Goal: Feedback & Contribution: Submit feedback/report problem

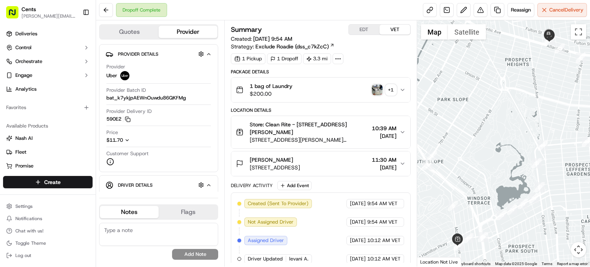
click at [377, 89] on img "button" at bounding box center [377, 90] width 11 height 11
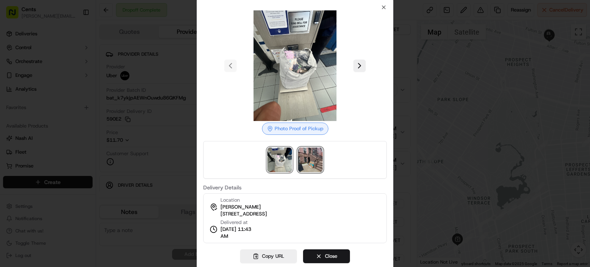
click at [314, 163] on img at bounding box center [310, 160] width 25 height 25
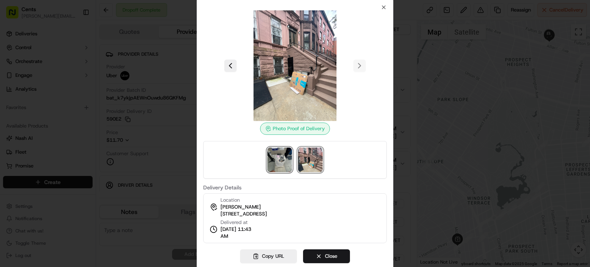
click at [284, 158] on img at bounding box center [279, 160] width 25 height 25
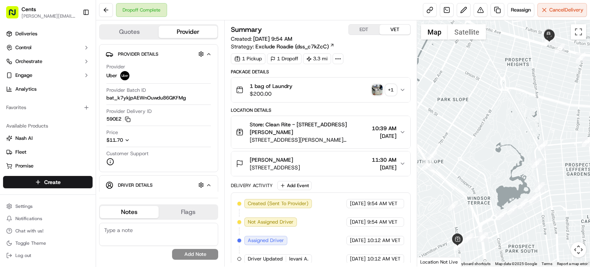
click at [392, 91] on div "+ 1" at bounding box center [391, 90] width 11 height 11
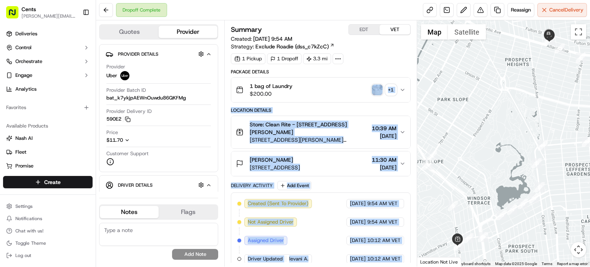
drag, startPoint x: 413, startPoint y: 87, endPoint x: 385, endPoint y: 103, distance: 31.8
click at [385, 103] on div "Summary EDT VET Created: 09/16/2025 9:54 AM Strategy: Exclude Roadie (dss_c7kZc…" at bounding box center [320, 143] width 193 height 246
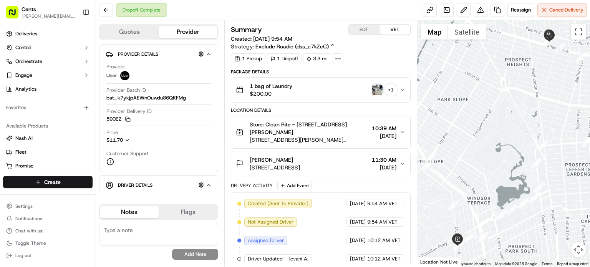
click at [374, 96] on div "1 bag of Laundry $200.00 + 1" at bounding box center [318, 89] width 164 height 15
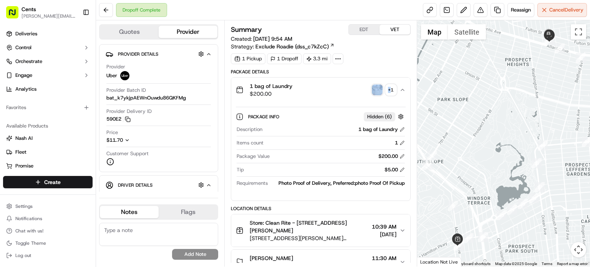
click at [374, 96] on div "1 bag of Laundry $200.00 + 1" at bounding box center [318, 89] width 164 height 15
click at [377, 97] on button "1 bag of Laundry $200.00 + 1" at bounding box center [320, 90] width 179 height 25
drag, startPoint x: 398, startPoint y: 126, endPoint x: 404, endPoint y: 134, distance: 10.8
click at [404, 134] on div "Description 1 bag of Laundry" at bounding box center [321, 131] width 168 height 10
click at [401, 127] on button at bounding box center [402, 129] width 5 height 5
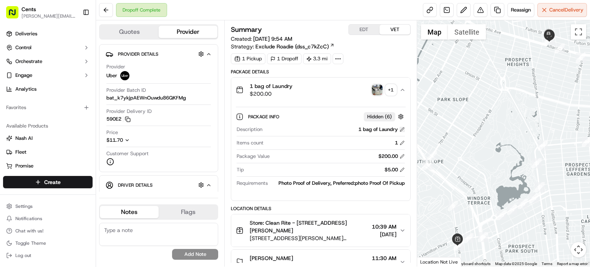
click at [407, 124] on body "Cents laura.castillo@trycents.com Toggle Sidebar Deliveries Control Orchestrate…" at bounding box center [295, 133] width 590 height 267
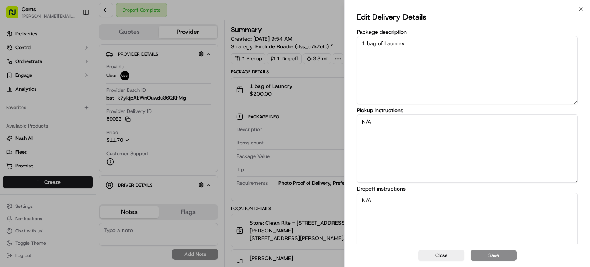
click at [407, 124] on textarea "N/A" at bounding box center [467, 149] width 221 height 68
click at [409, 124] on textarea "N/A" at bounding box center [467, 149] width 221 height 68
click at [407, 124] on textarea "N/A" at bounding box center [467, 149] width 221 height 68
click at [409, 121] on textarea "N/A" at bounding box center [467, 149] width 221 height 68
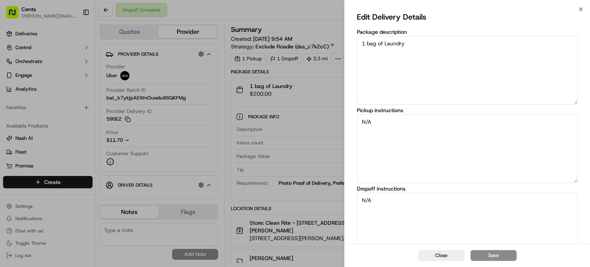
click at [413, 120] on textarea "N/A" at bounding box center [467, 149] width 221 height 68
click at [417, 120] on textarea "N/A" at bounding box center [467, 149] width 221 height 68
click at [418, 119] on textarea "N/A" at bounding box center [467, 149] width 221 height 68
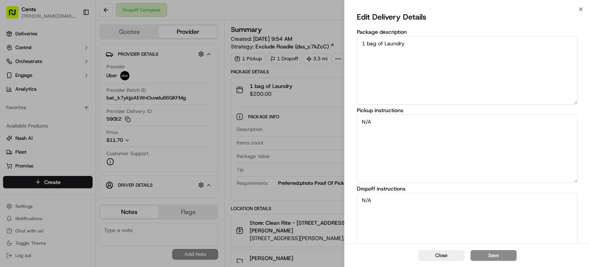
click at [418, 119] on textarea "N/A" at bounding box center [467, 149] width 221 height 68
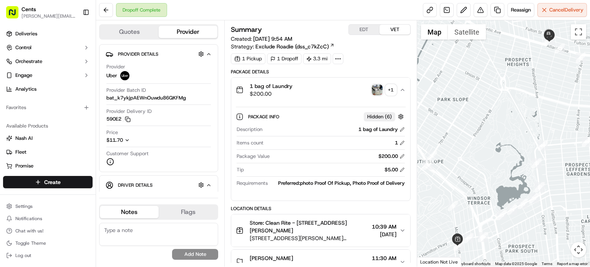
click at [189, 116] on div "Provider Delivery ID 590E2 Copy del_Aa4hGPMeS2OU_YbnqhWQ4g 590E2" at bounding box center [158, 115] width 105 height 15
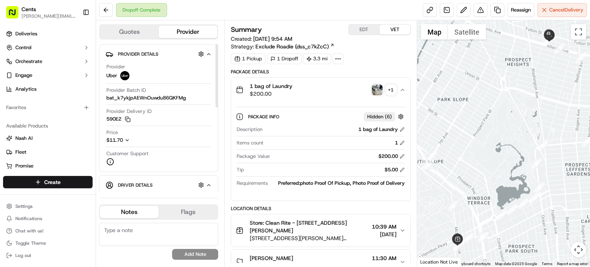
click at [189, 116] on div "Provider Delivery ID 590E2 Copy del_Aa4hGPMeS2OU_YbnqhWQ4g 590E2" at bounding box center [158, 115] width 105 height 15
click at [176, 127] on div "Provider Uber Provider Batch ID bat_k7ykjpAEWnOuwdu86QKFMg Provider Delivery ID…" at bounding box center [159, 114] width 106 height 108
drag, startPoint x: 176, startPoint y: 127, endPoint x: 186, endPoint y: 146, distance: 20.8
click at [186, 146] on div "Provider Uber Provider Batch ID bat_k7ykjpAEWnOuwdu86QKFMg Provider Delivery ID…" at bounding box center [159, 114] width 106 height 108
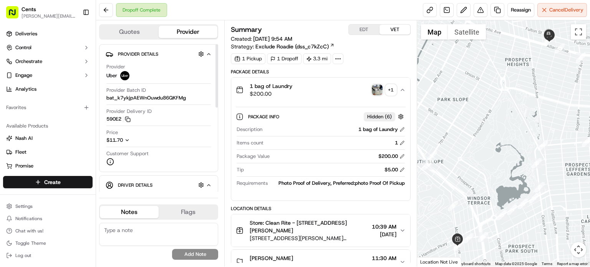
click at [186, 146] on div "Price $11.70" at bounding box center [158, 138] width 105 height 18
drag, startPoint x: 167, startPoint y: 140, endPoint x: 198, endPoint y: 278, distance: 141.3
click at [198, 267] on html "Cents laura.castillo@trycents.com Toggle Sidebar Deliveries Control Orchestrate…" at bounding box center [295, 133] width 590 height 267
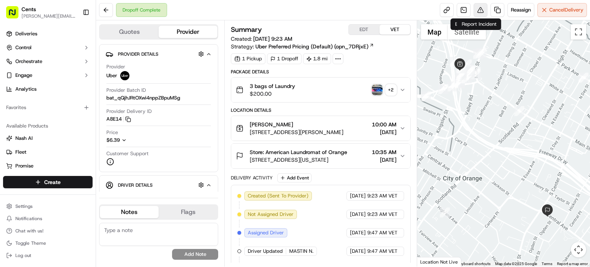
click at [478, 13] on button at bounding box center [481, 10] width 14 height 14
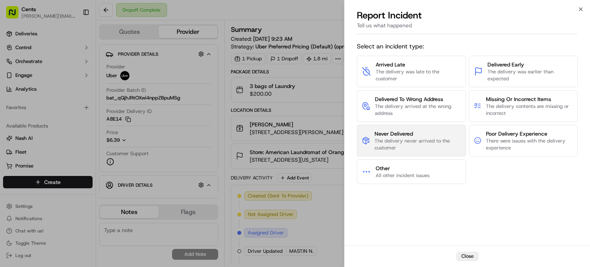
click at [425, 131] on span "Never Delivered" at bounding box center [418, 134] width 86 height 8
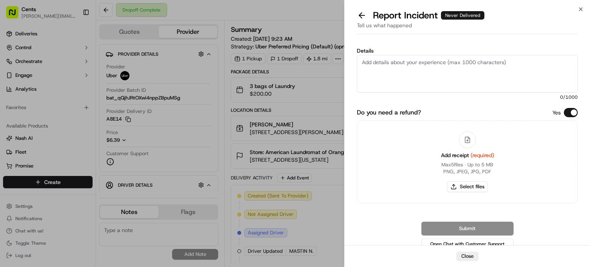
paste textarea "The driver marked the delivery as Completed however the laundry was never recei…"
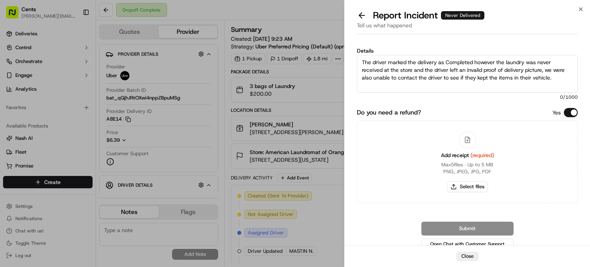
click at [458, 72] on textarea "The driver marked the delivery as Completed however the laundry was never recei…" at bounding box center [467, 74] width 221 height 38
type textarea "The driver marked the delivery as Completed however the laundry was never recei…"
click at [462, 187] on button "Select files" at bounding box center [467, 186] width 41 height 11
type input "C:\fakepath\Screenshot [DATE] 223944.png"
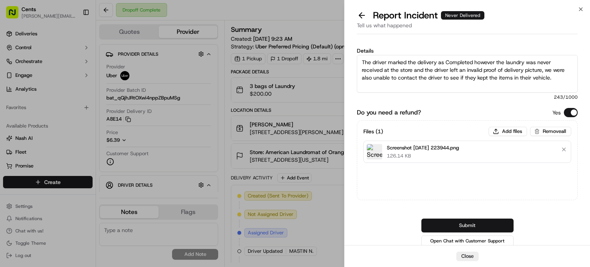
click at [461, 225] on button "Submit" at bounding box center [468, 226] width 92 height 14
